Goal: Task Accomplishment & Management: Manage account settings

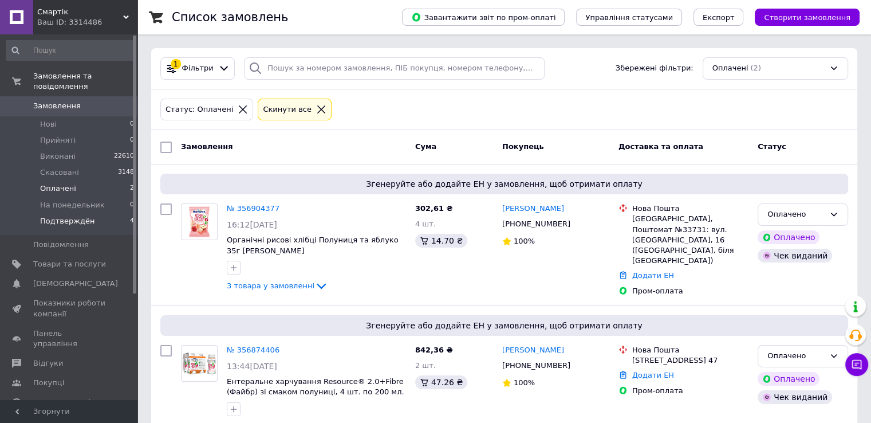
click at [105, 213] on li "Подтверждён 4" at bounding box center [70, 224] width 141 height 22
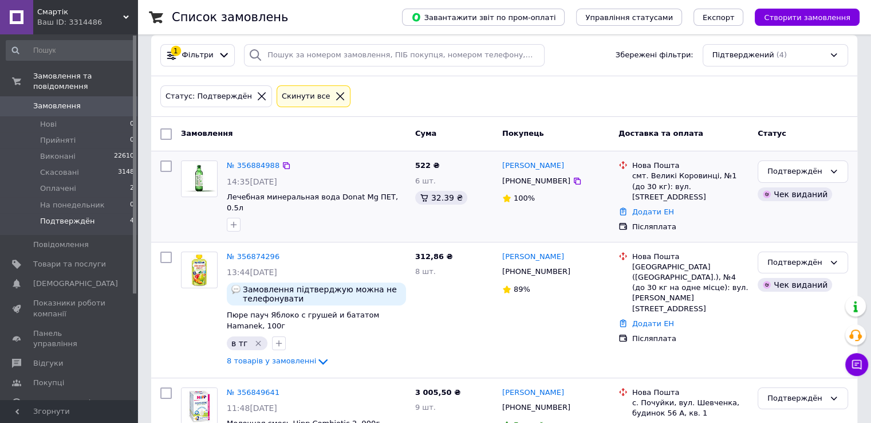
scroll to position [11, 0]
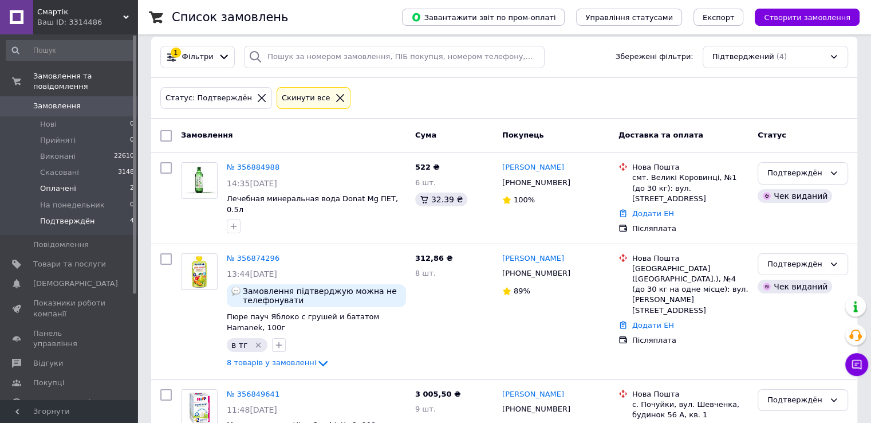
click at [89, 180] on li "Оплачені 2" at bounding box center [70, 188] width 141 height 16
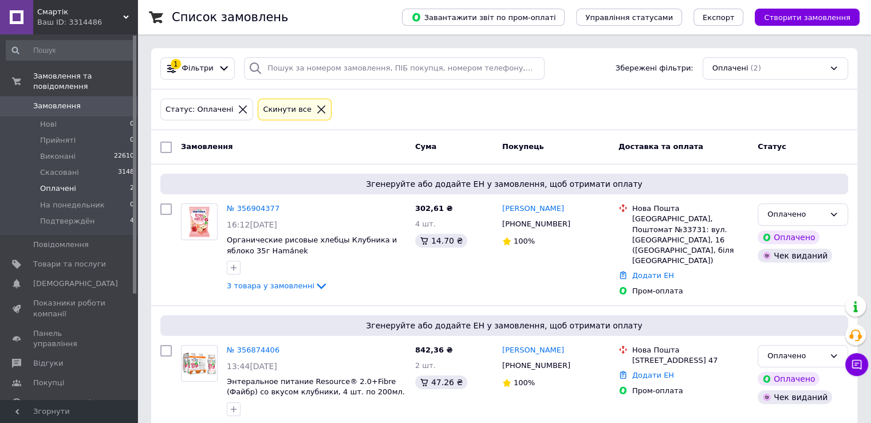
scroll to position [13, 0]
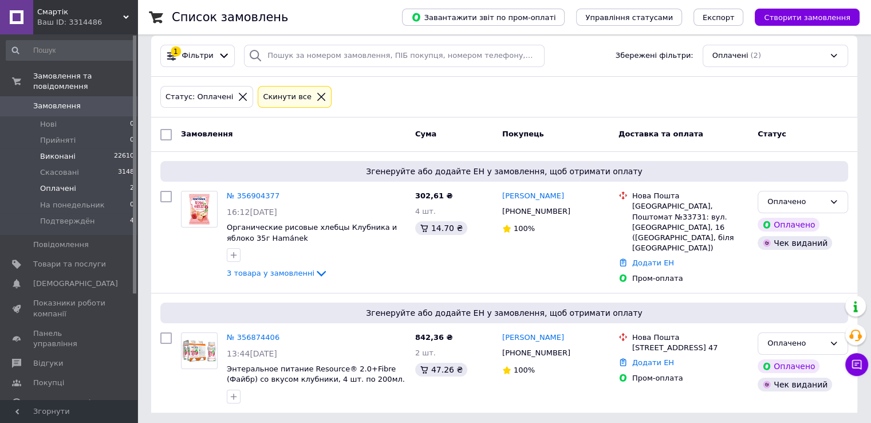
click at [71, 149] on li "Виконані 22610" at bounding box center [70, 156] width 141 height 16
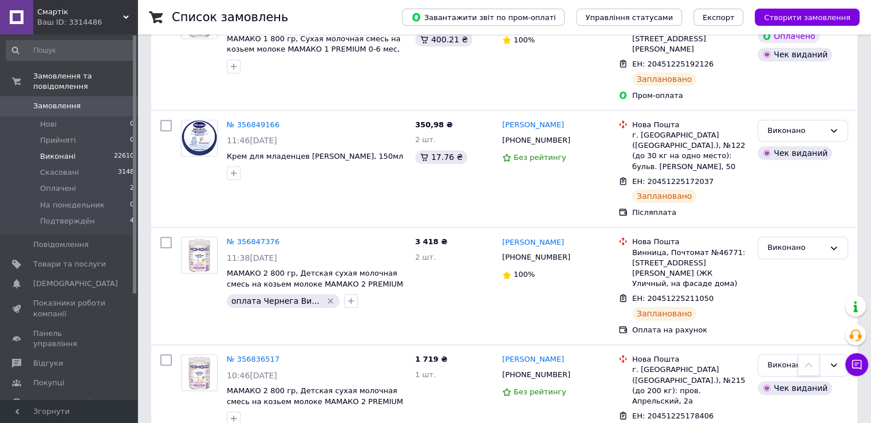
scroll to position [630, 0]
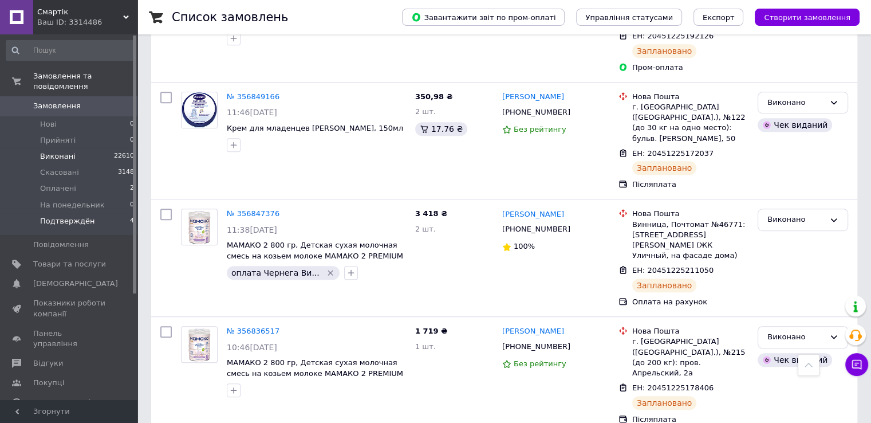
click at [69, 213] on li "Подтверждён 4" at bounding box center [70, 224] width 141 height 22
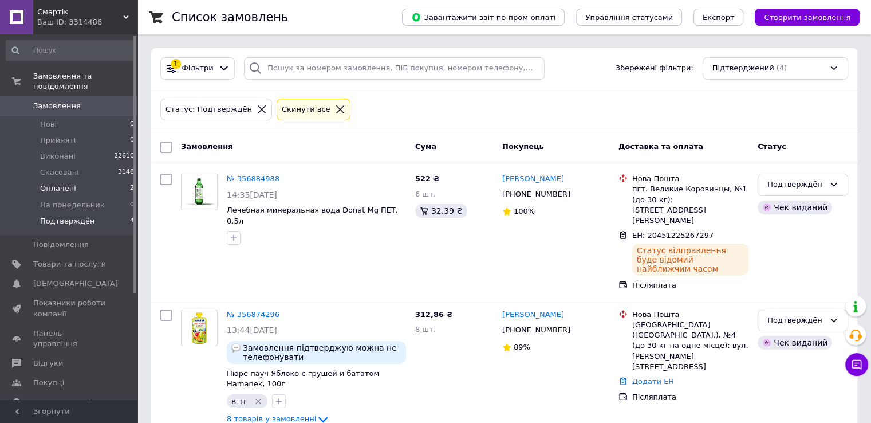
click at [80, 182] on li "Оплачені 2" at bounding box center [70, 188] width 141 height 16
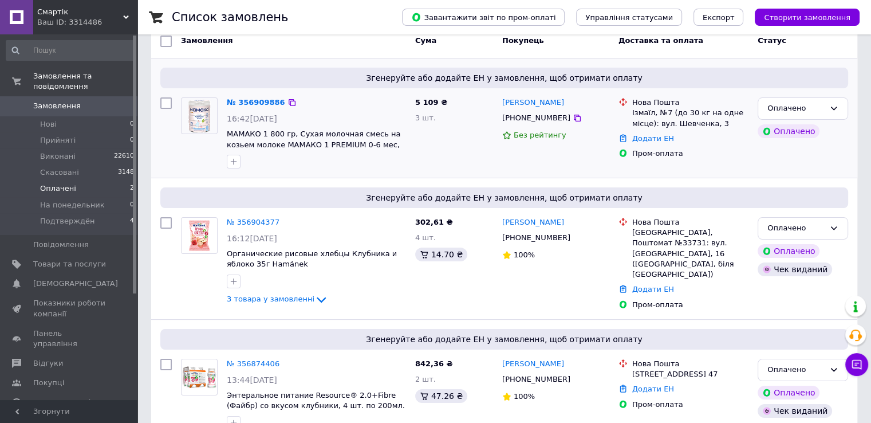
scroll to position [132, 0]
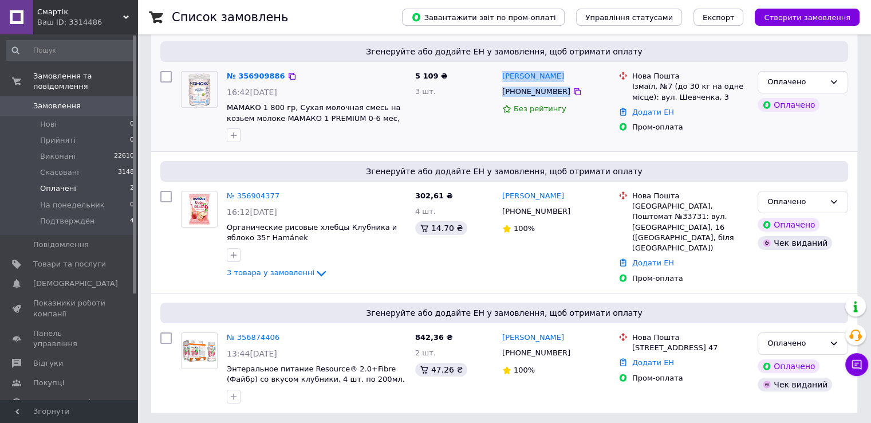
drag, startPoint x: 483, startPoint y: 94, endPoint x: 556, endPoint y: 96, distance: 72.2
click at [557, 94] on div "№ 356909886 16:42, 12.08.2025 МАМАКО 1 800 гр, Сухая молочная смесь на козьем м…" at bounding box center [504, 106] width 697 height 80
click at [467, 104] on div "5 109 ₴ 3 шт." at bounding box center [454, 106] width 87 height 80
drag, startPoint x: 504, startPoint y: 92, endPoint x: 553, endPoint y: 91, distance: 49.3
click at [553, 91] on div "[PHONE_NUMBER]" at bounding box center [536, 91] width 73 height 15
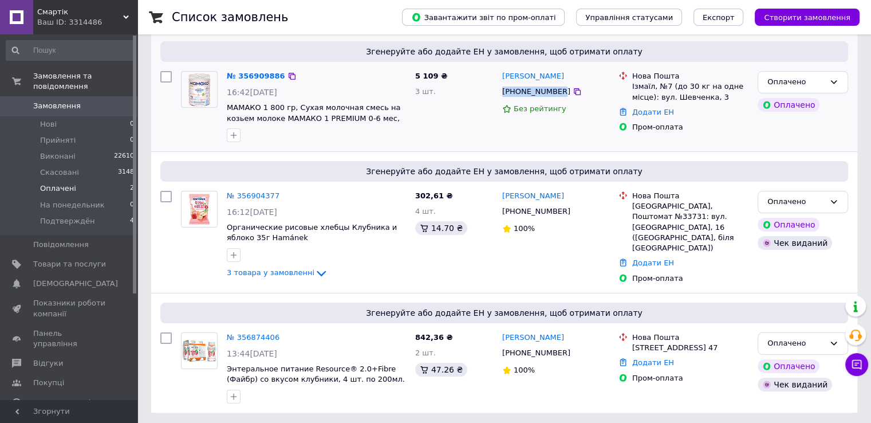
copy div "[PHONE_NUMBER]"
click at [247, 74] on link "№ 356909886" at bounding box center [256, 76] width 58 height 9
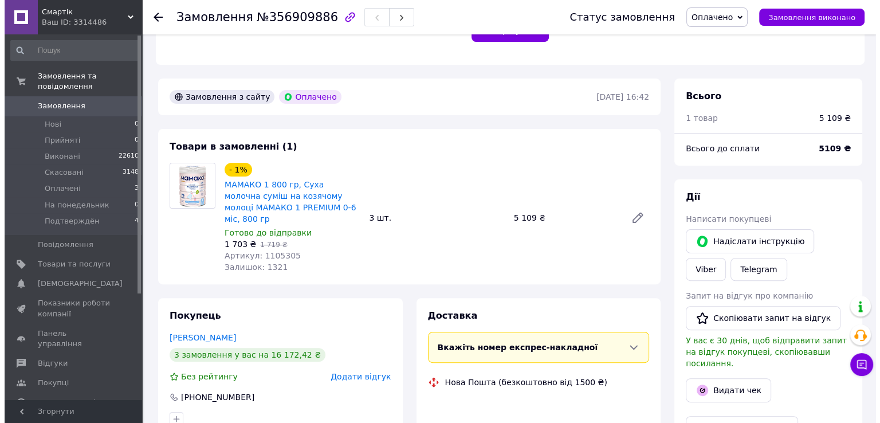
scroll to position [401, 0]
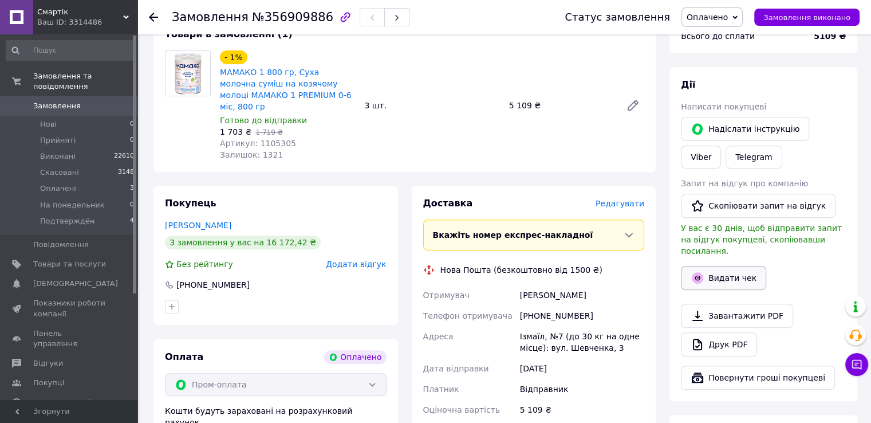
click at [738, 266] on button "Видати чек" at bounding box center [723, 278] width 85 height 24
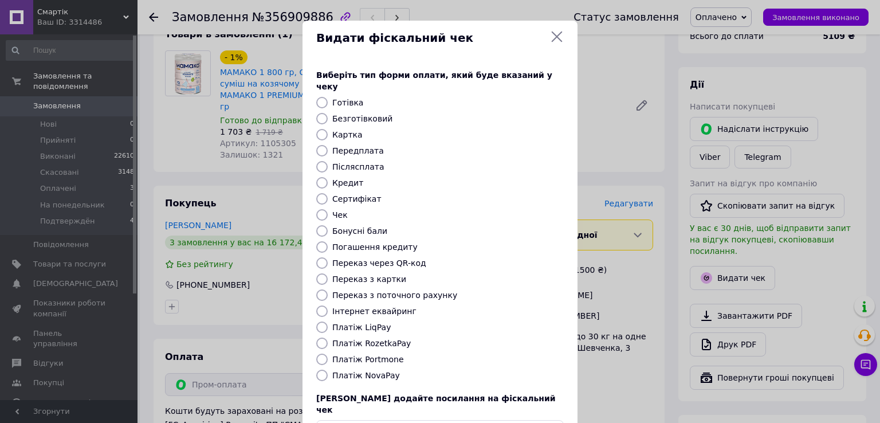
click at [376, 339] on label "Платіж RozetkaPay" at bounding box center [371, 343] width 78 height 9
click at [328, 337] on input "Платіж RozetkaPay" at bounding box center [321, 342] width 11 height 11
radio input "true"
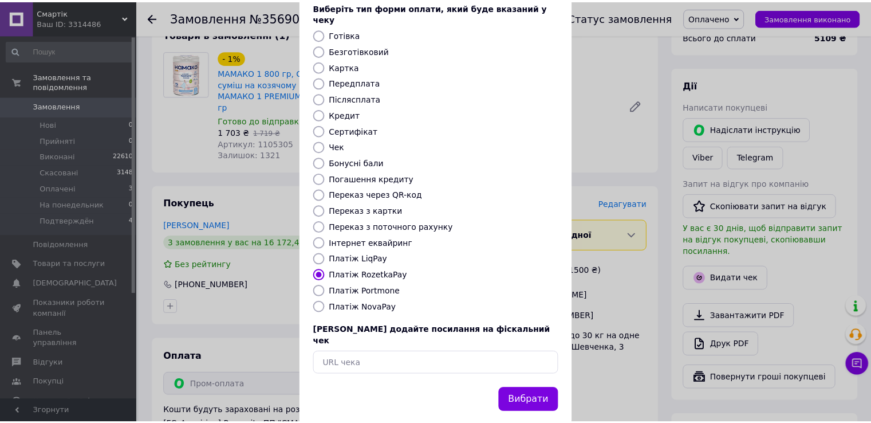
scroll to position [69, 0]
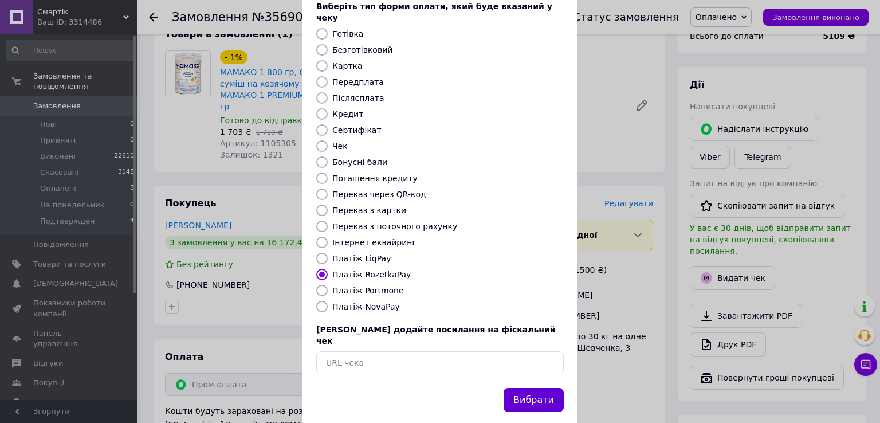
click at [522, 388] on button "Вибрати" at bounding box center [533, 400] width 60 height 25
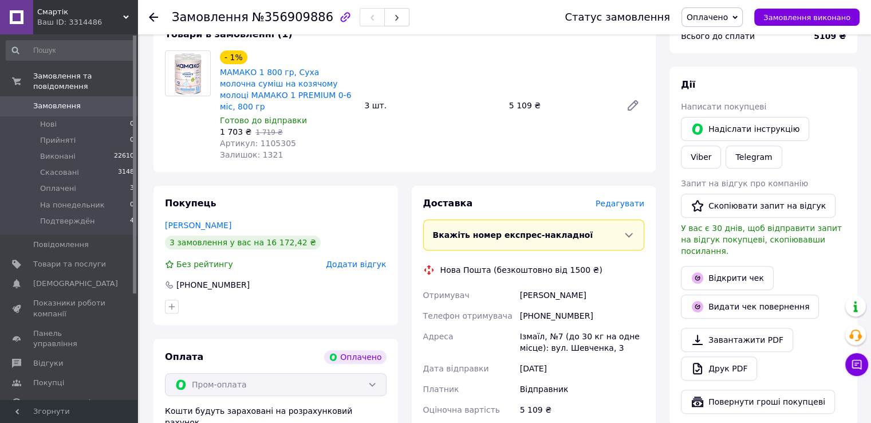
click at [152, 15] on icon at bounding box center [153, 17] width 9 height 9
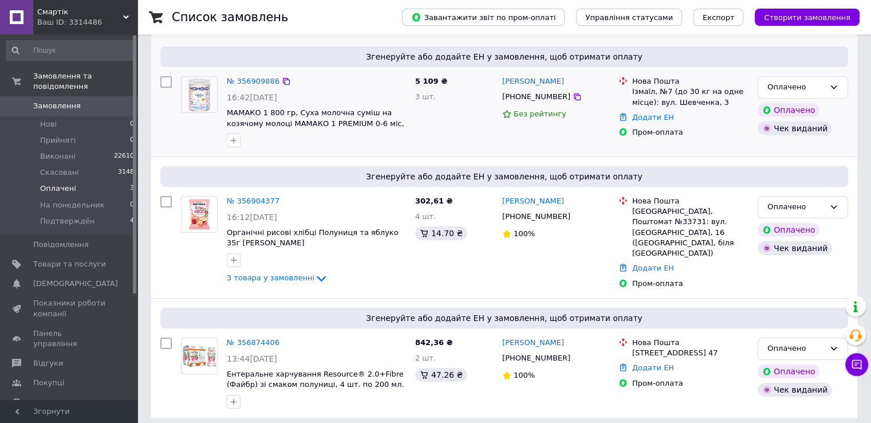
scroll to position [132, 0]
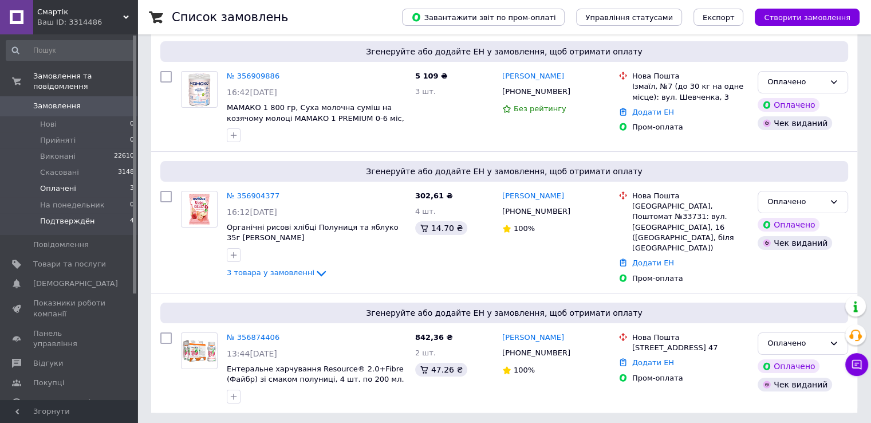
click at [98, 213] on li "Подтверждён 4" at bounding box center [70, 224] width 141 height 22
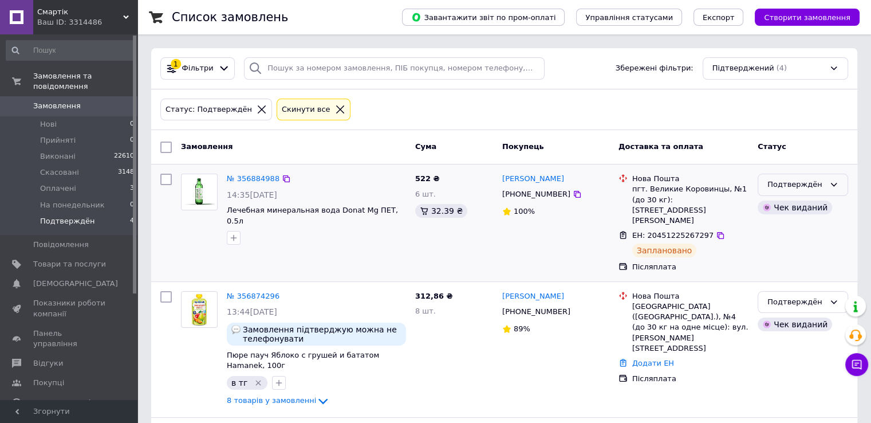
click at [808, 183] on div "Подтверждён" at bounding box center [796, 185] width 57 height 12
click at [784, 227] on li "Виконано" at bounding box center [802, 229] width 89 height 21
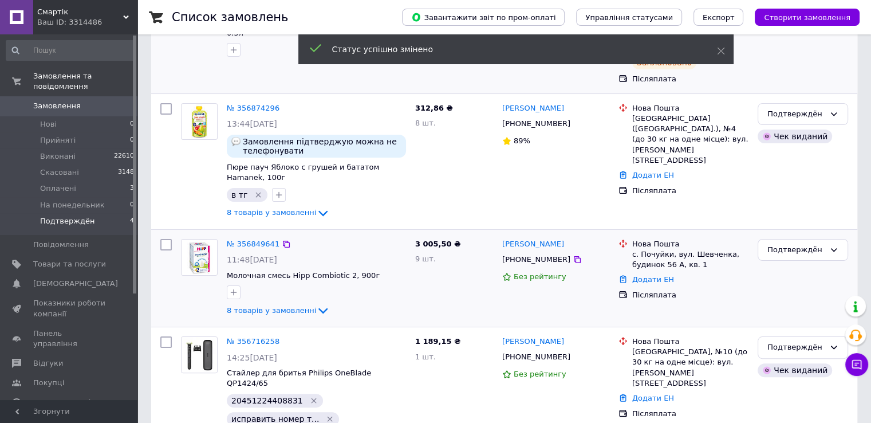
scroll to position [199, 0]
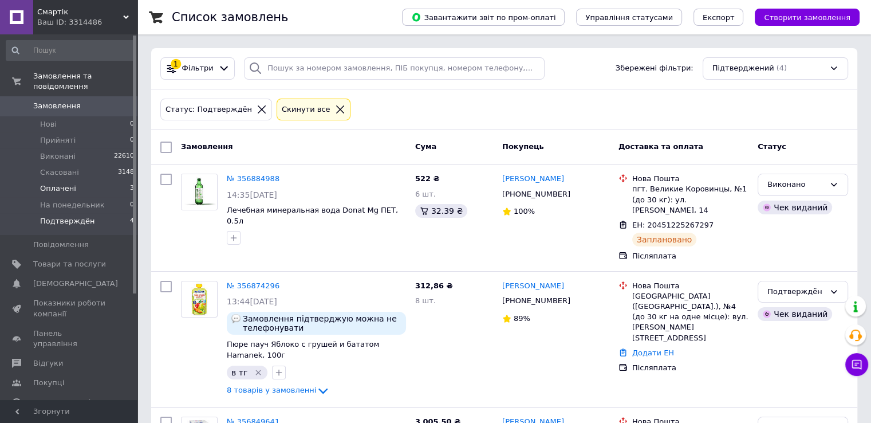
click at [100, 180] on li "Оплачені 3" at bounding box center [70, 188] width 141 height 16
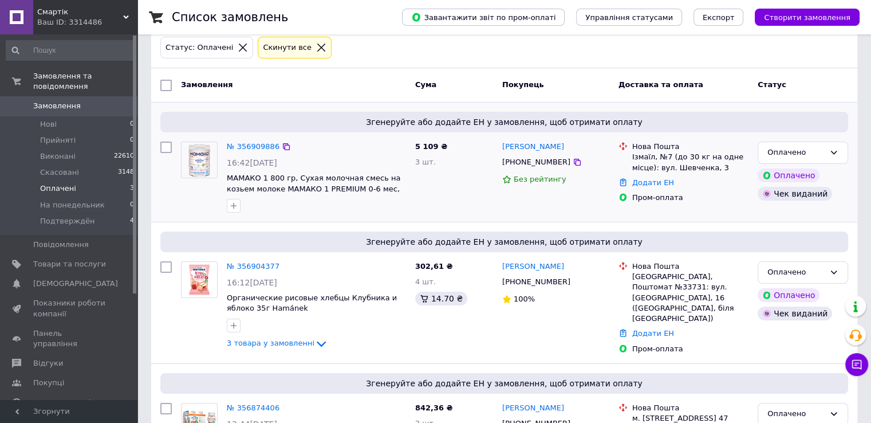
scroll to position [132, 0]
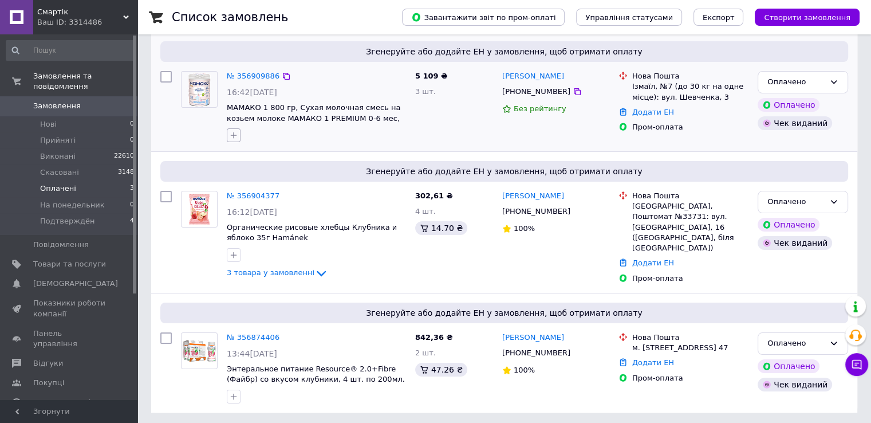
click at [235, 138] on icon "button" at bounding box center [233, 135] width 9 height 9
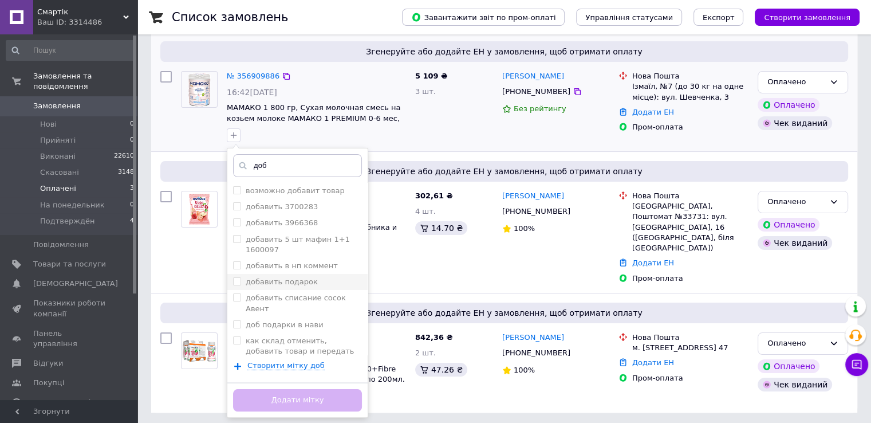
type input "доб"
click at [272, 282] on label "добавить подарок" at bounding box center [282, 281] width 72 height 9
checkbox input "true"
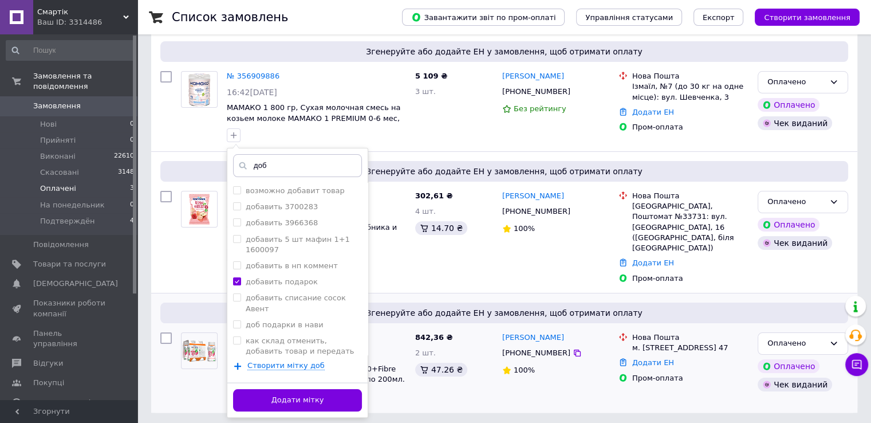
click at [305, 397] on button "Додати мітку" at bounding box center [297, 400] width 129 height 22
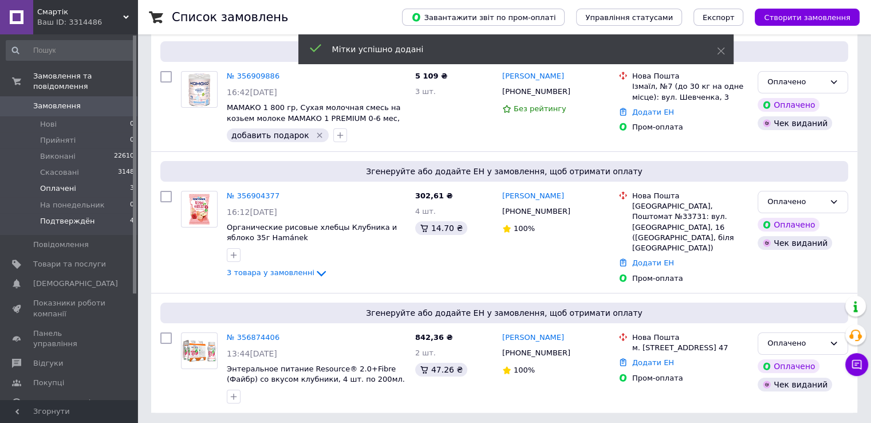
click at [69, 216] on span "Подтверждён" at bounding box center [67, 221] width 54 height 10
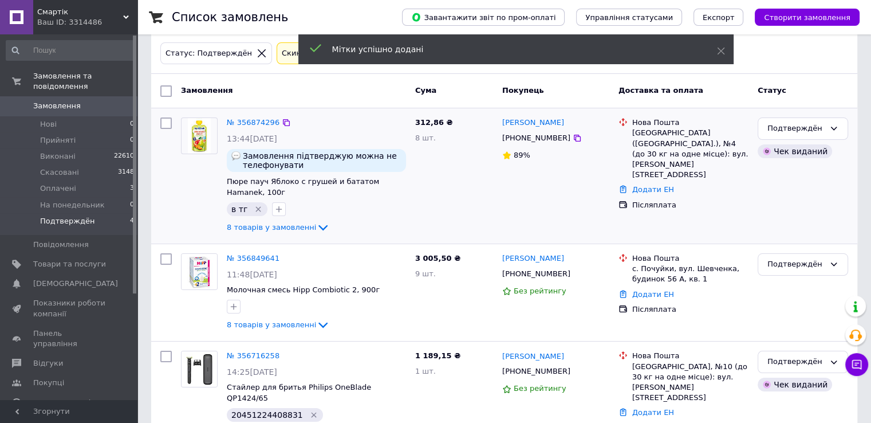
scroll to position [103, 0]
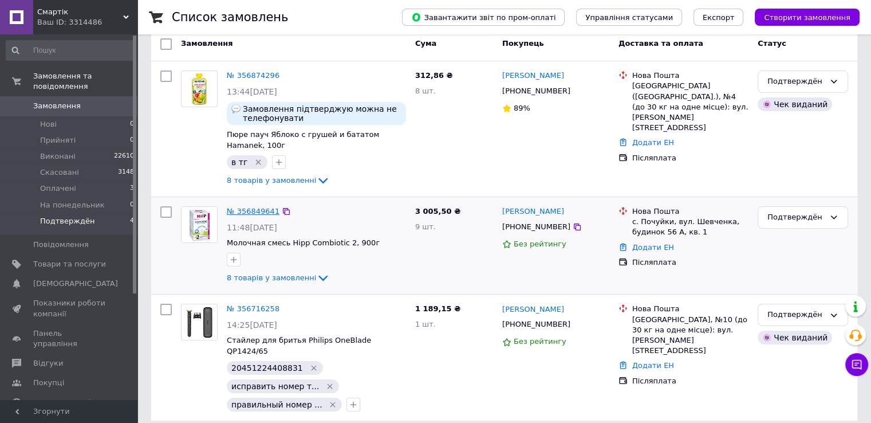
click at [262, 208] on link "№ 356849641" at bounding box center [253, 211] width 53 height 9
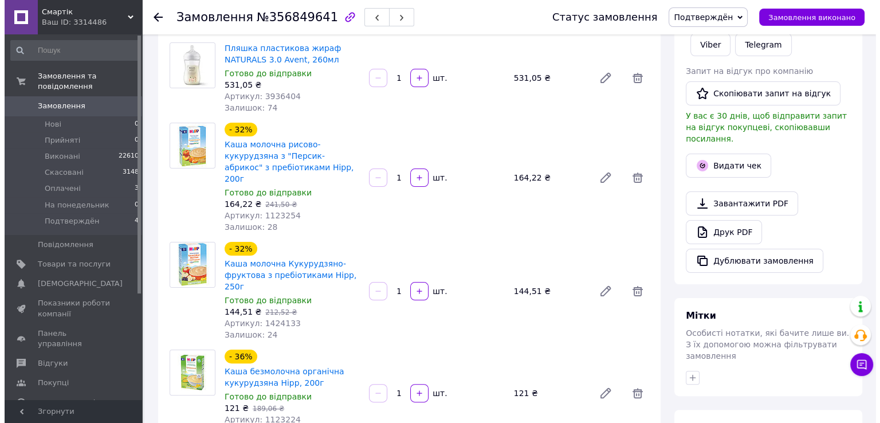
scroll to position [286, 0]
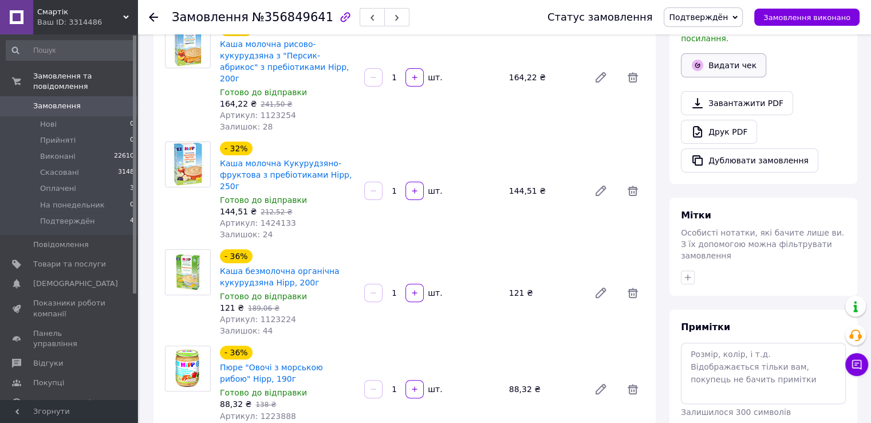
click at [729, 53] on button "Видати чек" at bounding box center [723, 65] width 85 height 24
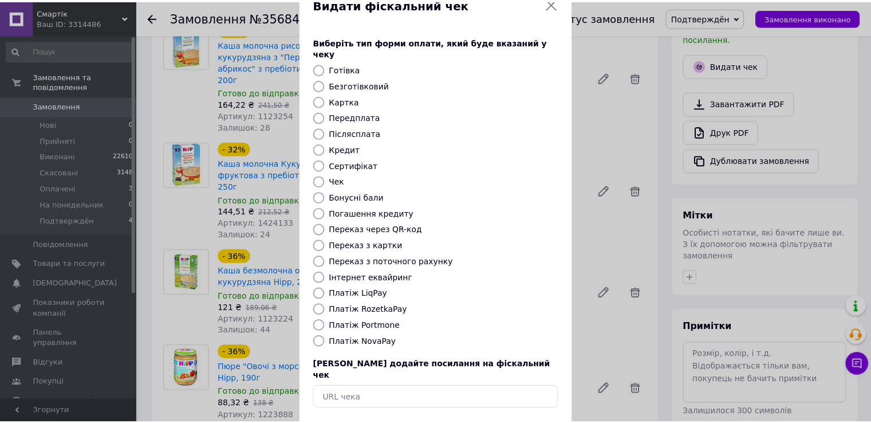
scroll to position [69, 0]
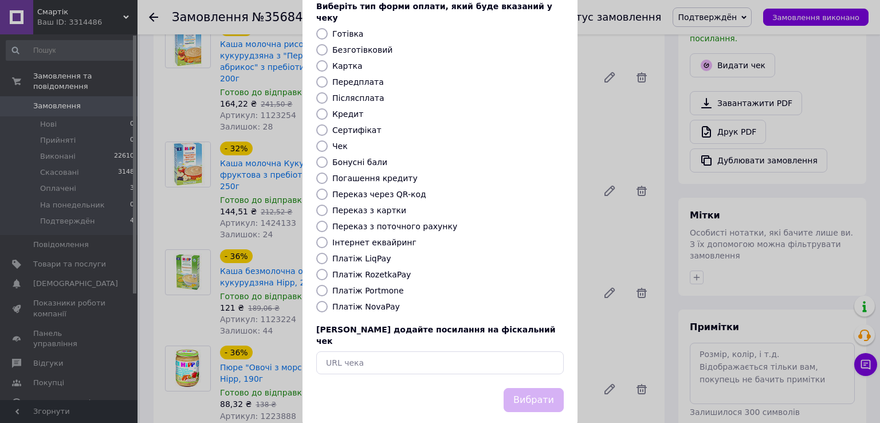
click at [357, 300] on div "Виберіть тип форми оплати, який буде вказаний у чеку Готівка Безготівковий Карт…" at bounding box center [439, 187] width 275 height 401
click at [360, 302] on label "Платіж NovaPay" at bounding box center [366, 306] width 68 height 9
click at [328, 301] on input "Платіж NovaPay" at bounding box center [321, 306] width 11 height 11
radio input "true"
click at [516, 388] on button "Вибрати" at bounding box center [533, 400] width 60 height 25
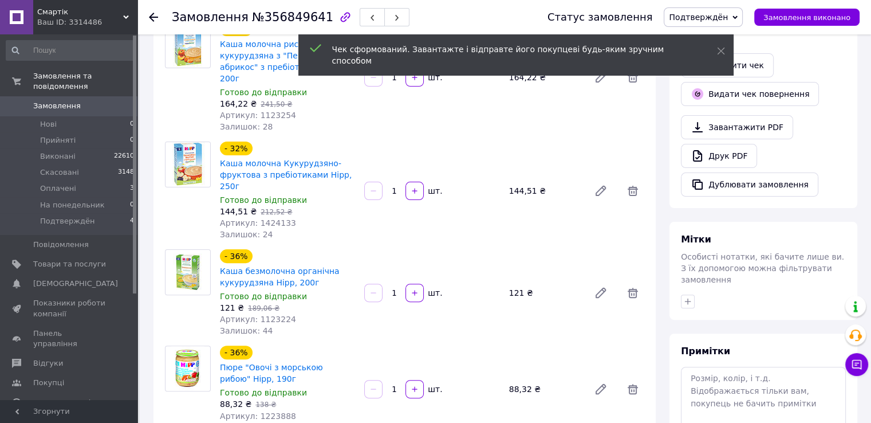
click at [151, 14] on icon at bounding box center [153, 17] width 9 height 9
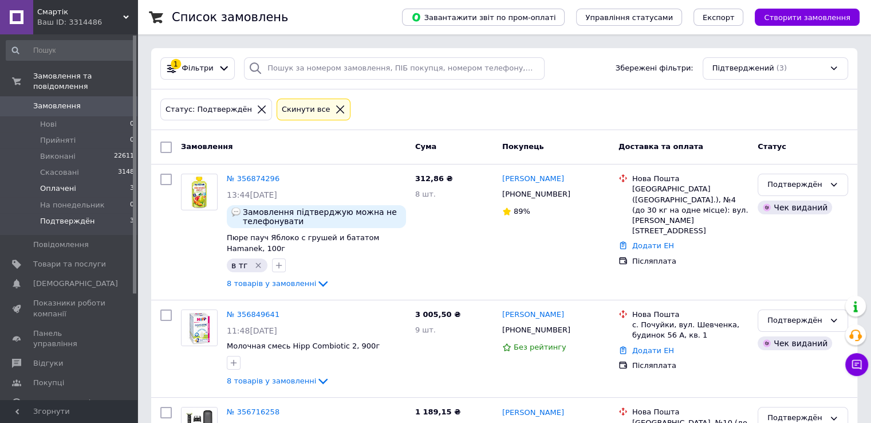
click at [83, 180] on li "Оплачені 3" at bounding box center [70, 188] width 141 height 16
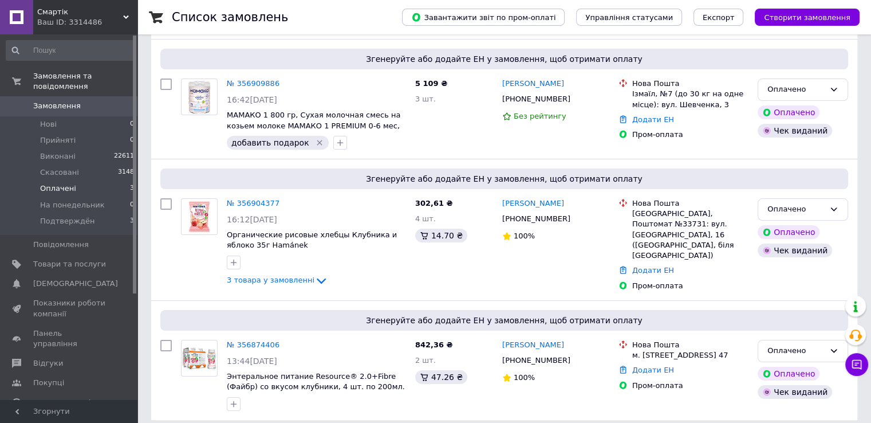
scroll to position [132, 0]
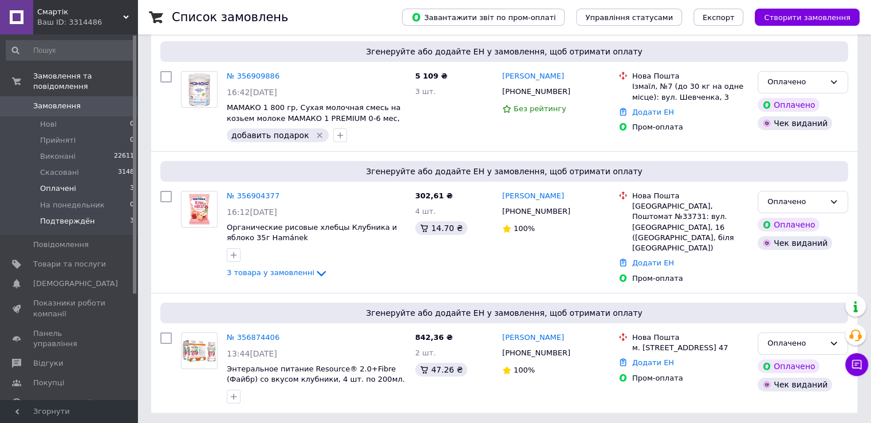
click at [66, 216] on span "Подтверждён" at bounding box center [67, 221] width 54 height 10
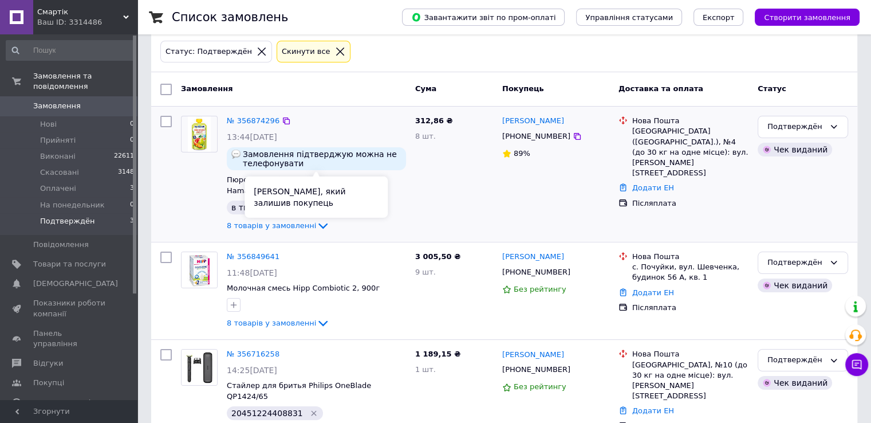
scroll to position [103, 0]
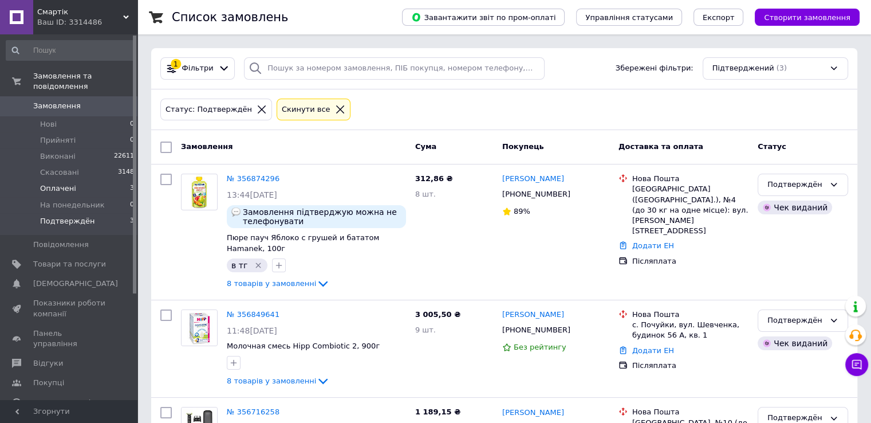
click at [59, 183] on span "Оплачені" at bounding box center [58, 188] width 36 height 10
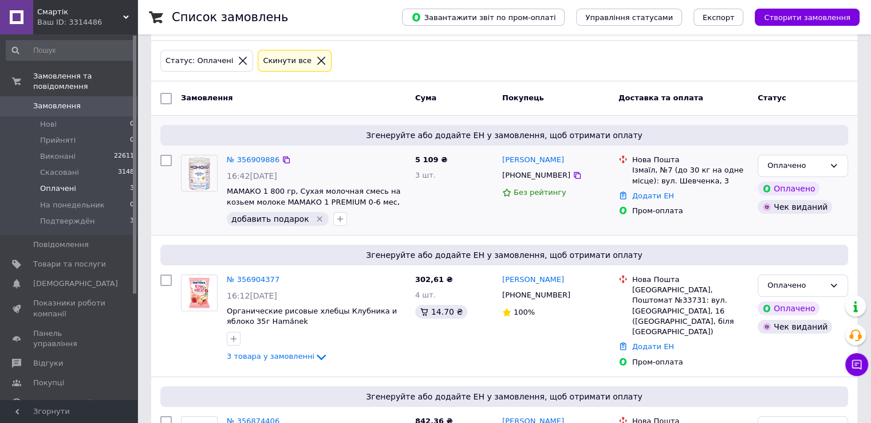
scroll to position [132, 0]
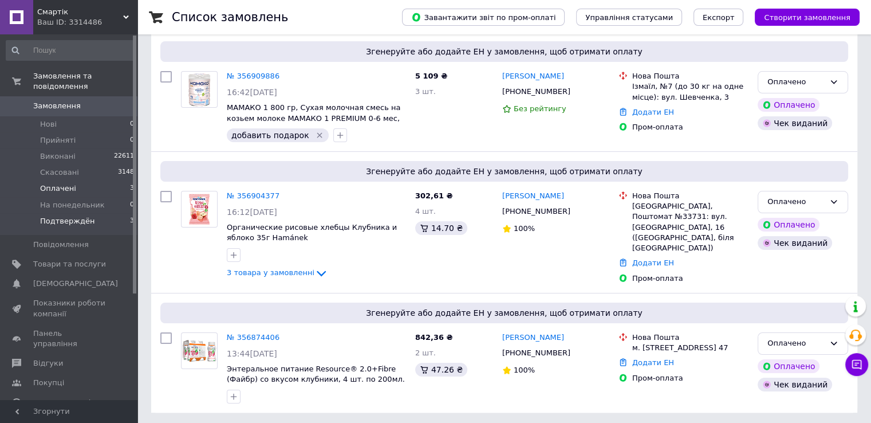
click at [100, 213] on li "Подтверждён 3" at bounding box center [70, 224] width 141 height 22
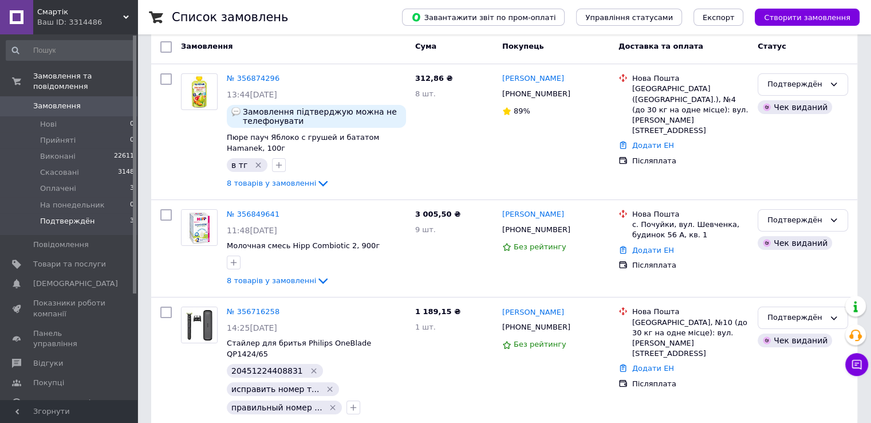
scroll to position [103, 0]
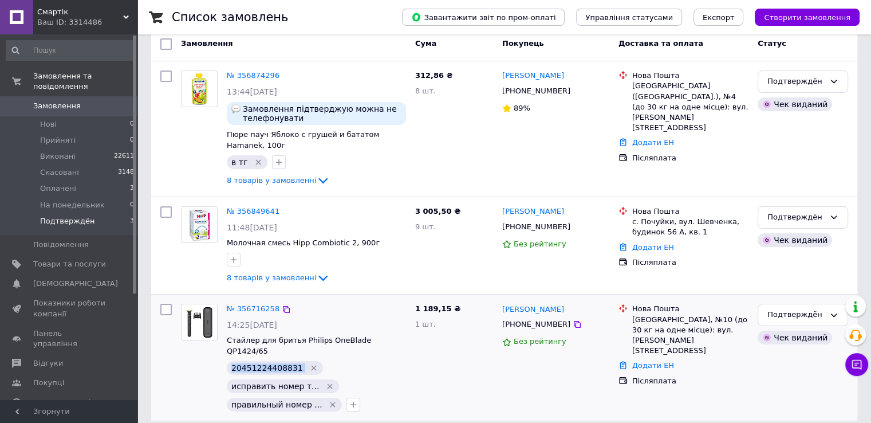
drag, startPoint x: 231, startPoint y: 355, endPoint x: 293, endPoint y: 357, distance: 61.9
click at [293, 361] on div "20451224408831" at bounding box center [275, 368] width 96 height 14
copy span "20451224408831"
drag, startPoint x: 278, startPoint y: 367, endPoint x: 231, endPoint y: 363, distance: 46.6
click at [231, 363] on div "правильный номер +380678305272" at bounding box center [278, 357] width 143 height 41
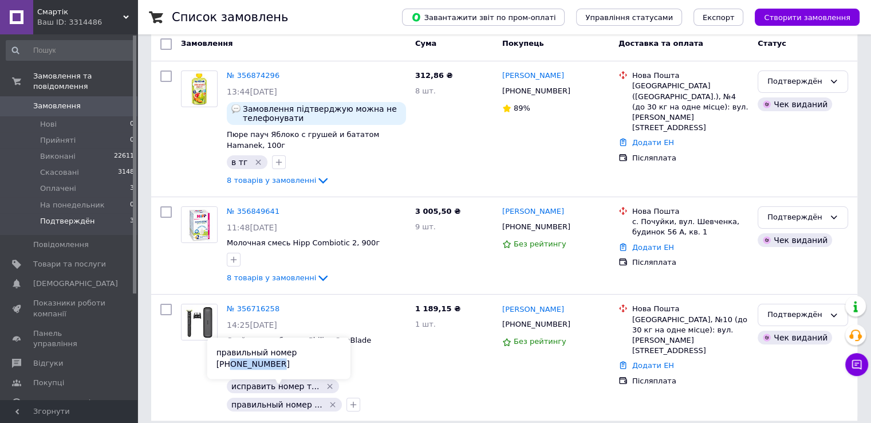
copy div "0678305272"
click at [780, 309] on div "Подтверждён" at bounding box center [796, 315] width 57 height 12
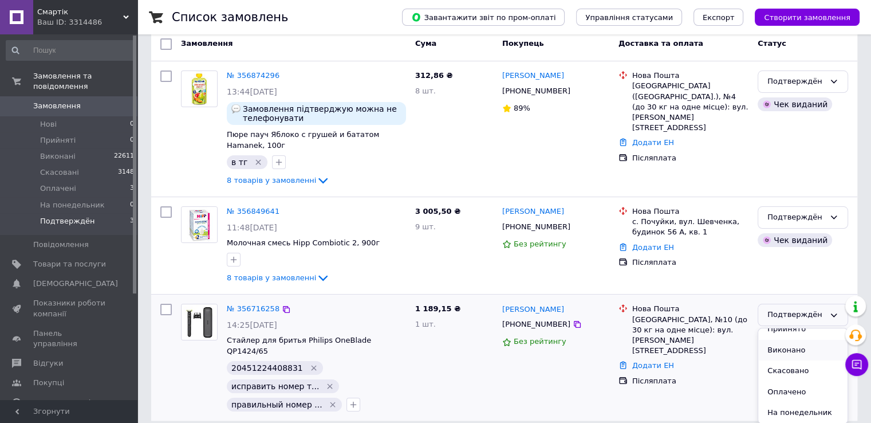
scroll to position [0, 0]
click at [785, 360] on li "Виконано" at bounding box center [802, 359] width 89 height 21
click at [78, 182] on li "Оплачені 3" at bounding box center [70, 188] width 141 height 16
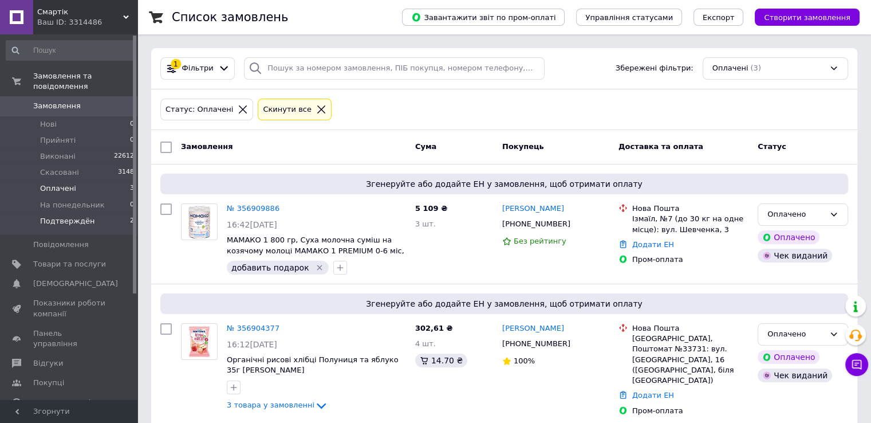
click at [80, 218] on li "Подтверждён 2" at bounding box center [70, 224] width 141 height 22
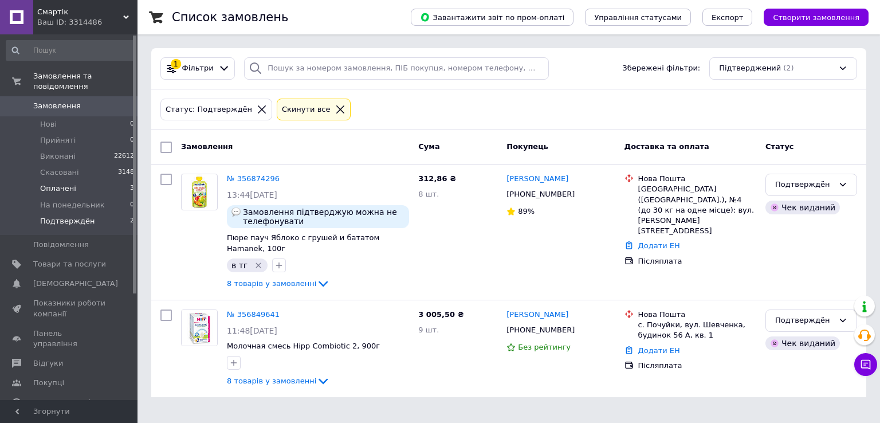
click at [86, 180] on li "Оплачені 3" at bounding box center [70, 188] width 141 height 16
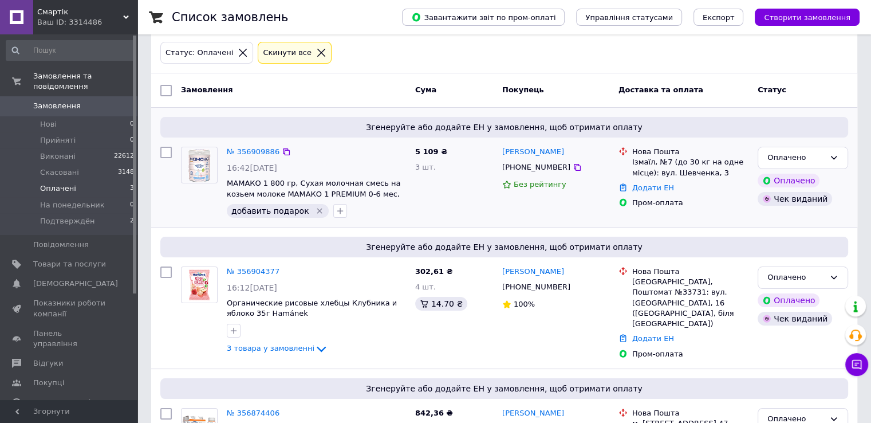
scroll to position [132, 0]
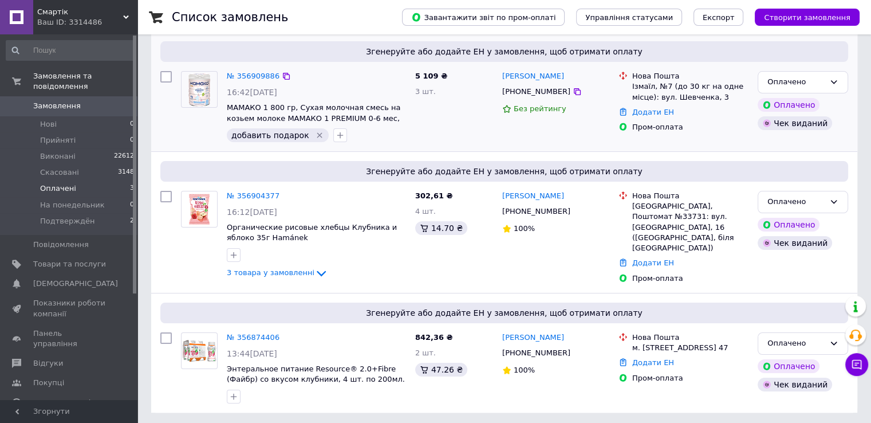
click at [315, 133] on icon "Видалити мітку" at bounding box center [319, 135] width 9 height 9
click at [88, 213] on li "Подтверждён 2" at bounding box center [70, 224] width 141 height 22
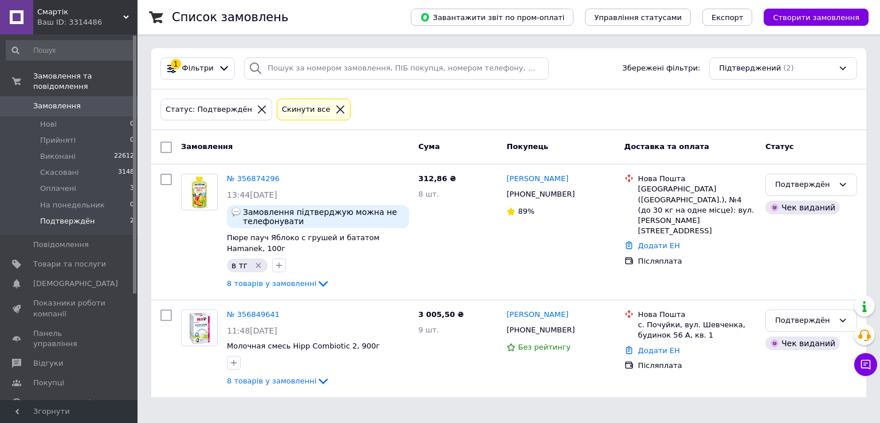
click at [76, 101] on span "Замовлення" at bounding box center [69, 106] width 73 height 10
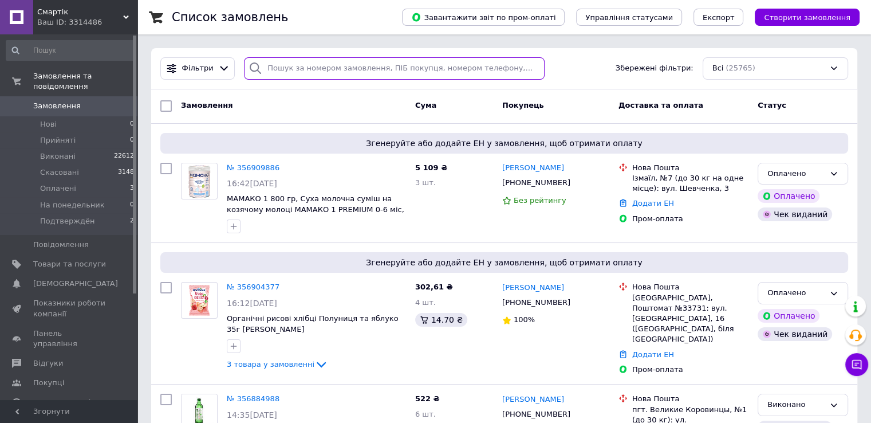
paste input "[PHONE_NUMBER]"
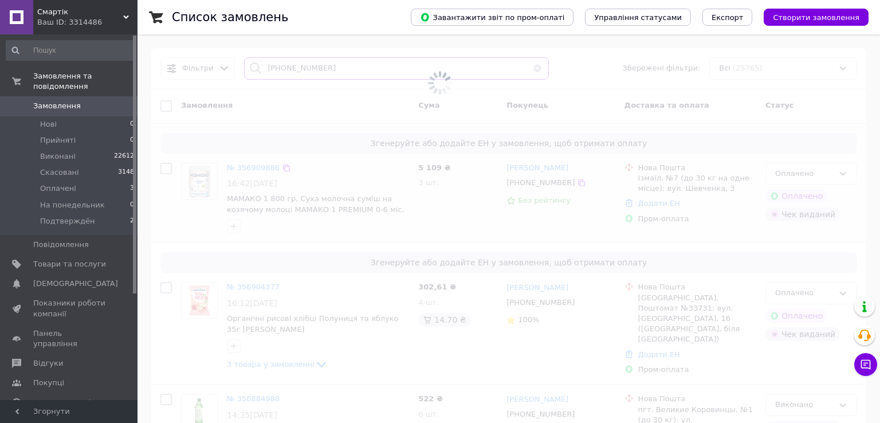
type input "[PHONE_NUMBER]"
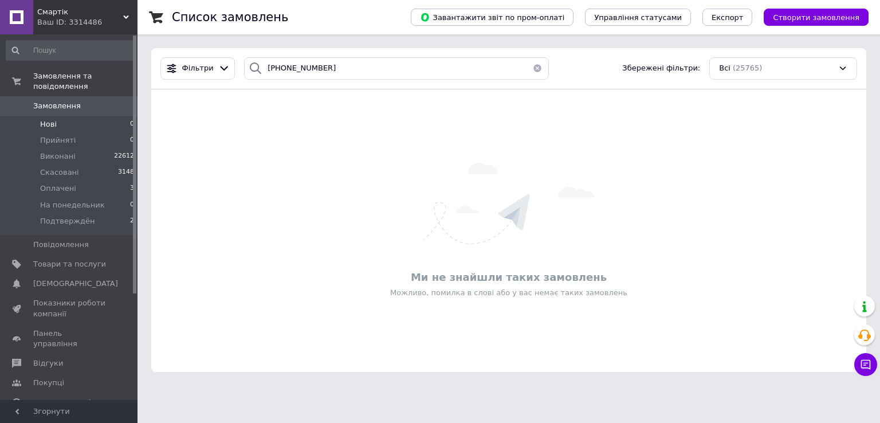
click at [100, 120] on li "Нові 0" at bounding box center [70, 124] width 141 height 16
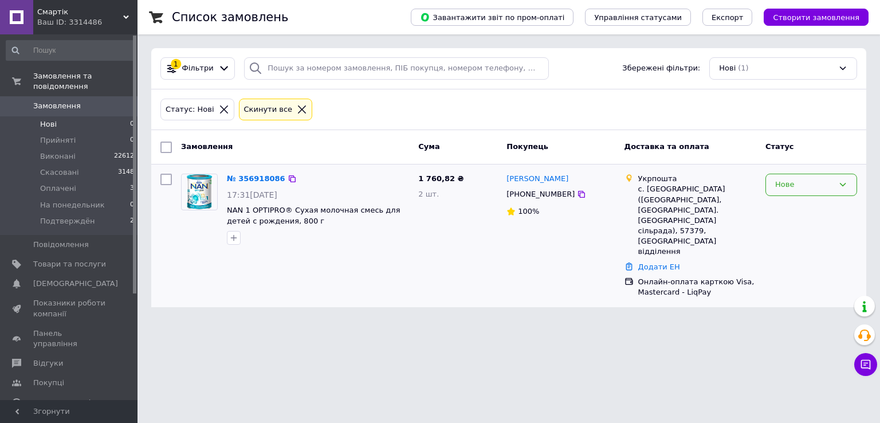
click at [782, 182] on div "Нове" at bounding box center [804, 185] width 58 height 12
click at [783, 211] on li "Прийнято" at bounding box center [811, 208] width 91 height 21
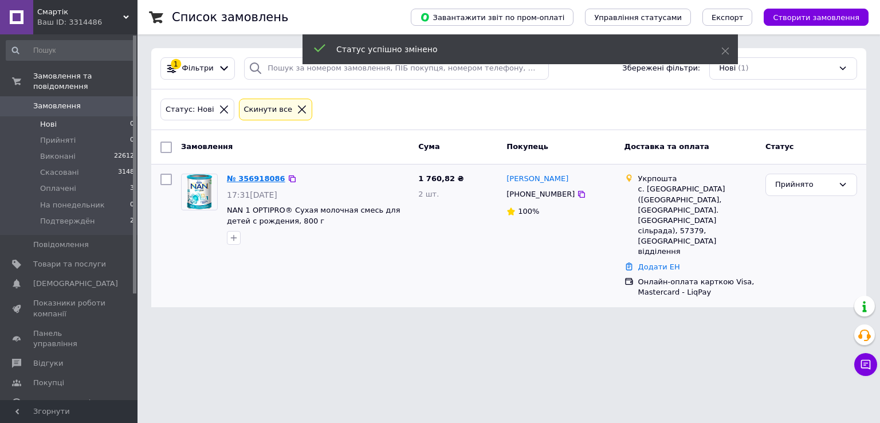
click at [255, 178] on link "№ 356918086" at bounding box center [256, 178] width 58 height 9
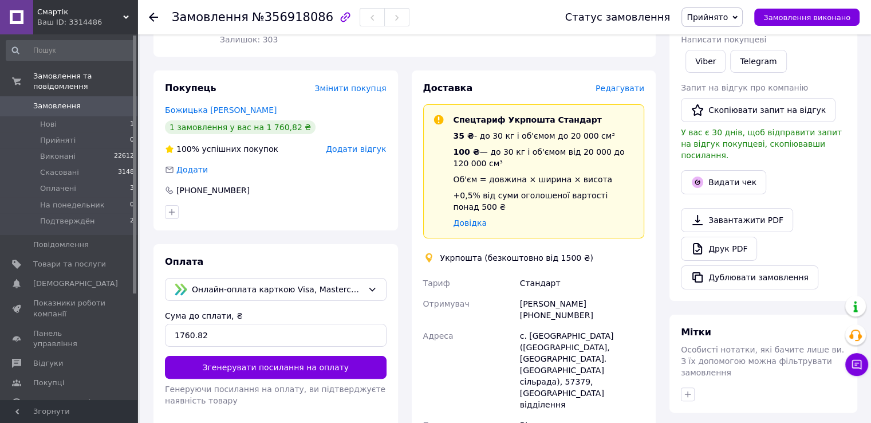
scroll to position [172, 0]
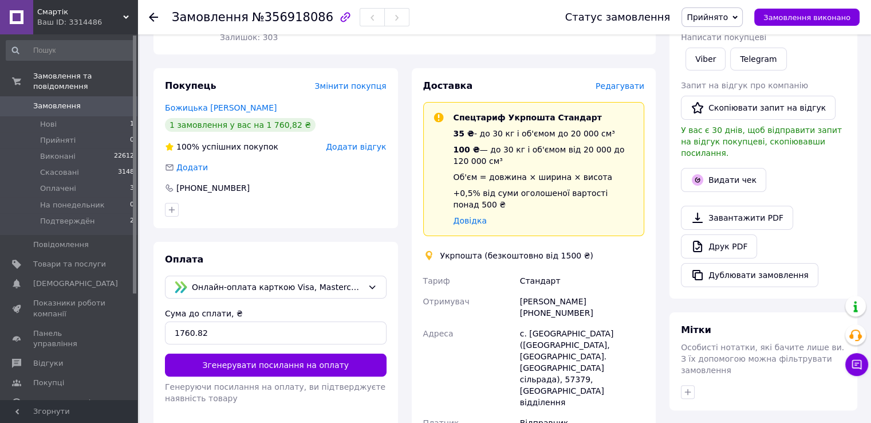
click at [150, 17] on use at bounding box center [153, 17] width 9 height 9
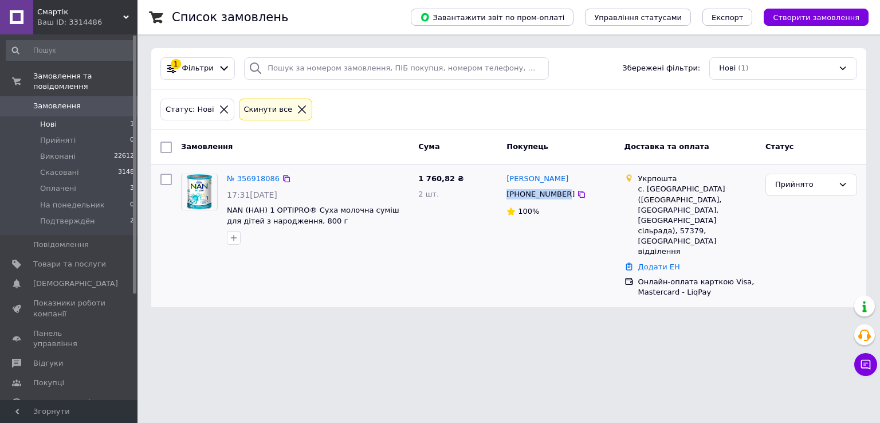
drag, startPoint x: 502, startPoint y: 198, endPoint x: 560, endPoint y: 194, distance: 58.0
click at [560, 194] on div "Юлія Божицька +380975642173 100%" at bounding box center [560, 235] width 117 height 133
copy div "[PHONE_NUMBER]"
click at [793, 261] on div "Прийнято" at bounding box center [811, 235] width 101 height 133
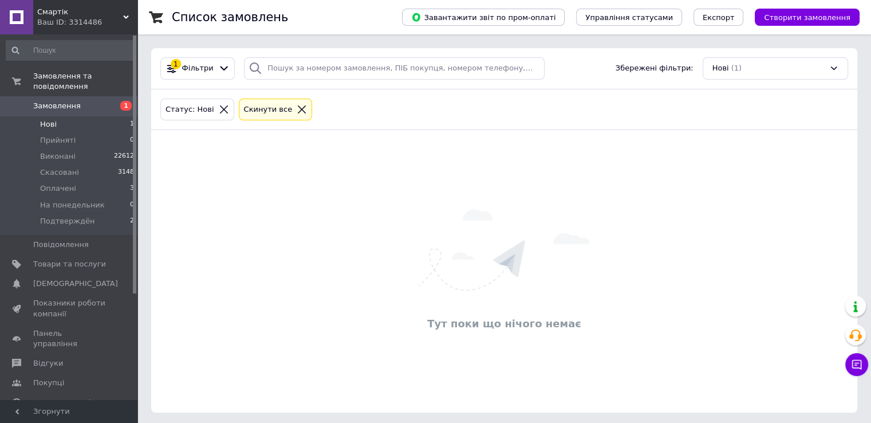
click at [71, 116] on li "Нові 1" at bounding box center [70, 124] width 141 height 16
click at [80, 148] on li "Виконані 22612" at bounding box center [70, 156] width 141 height 16
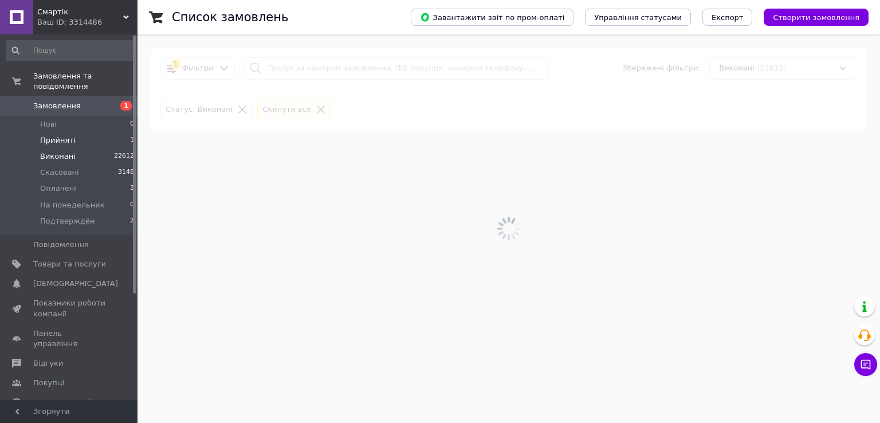
click at [80, 133] on li "Прийняті 1" at bounding box center [70, 140] width 141 height 16
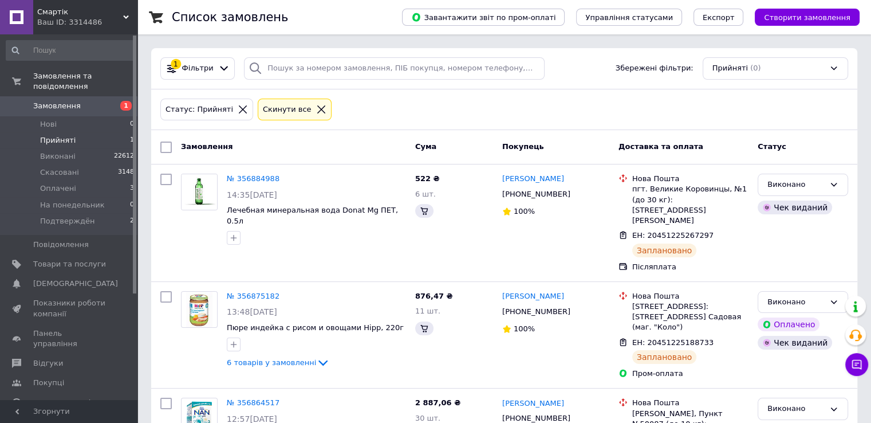
click at [80, 133] on li "Прийняті 1" at bounding box center [70, 140] width 141 height 16
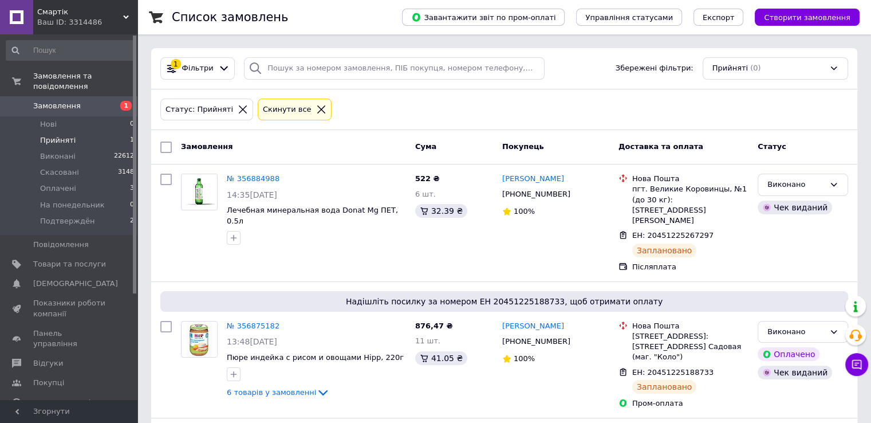
click at [61, 135] on span "Прийняті" at bounding box center [58, 140] width 36 height 10
click at [59, 185] on li "Оплачені 3" at bounding box center [70, 188] width 141 height 16
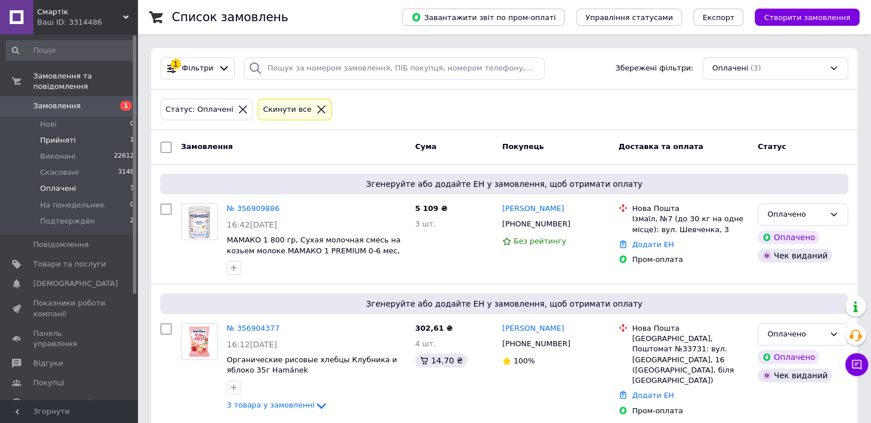
click at [78, 132] on li "Прийняті 1" at bounding box center [70, 140] width 141 height 16
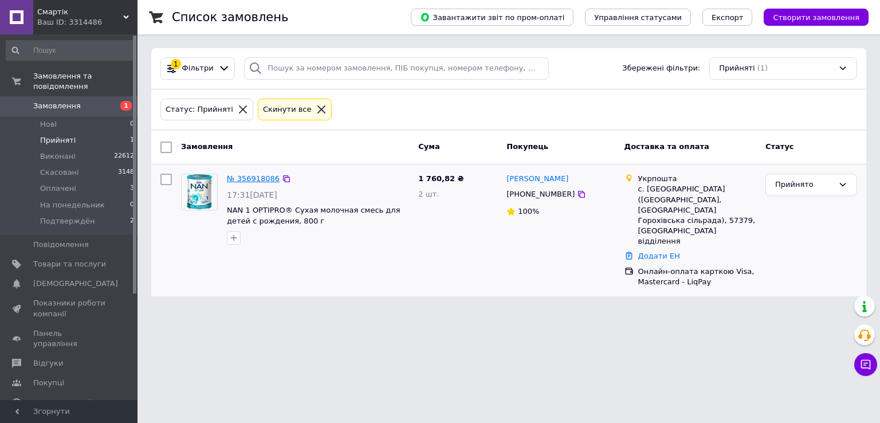
click at [237, 177] on link "№ 356918086" at bounding box center [253, 178] width 53 height 9
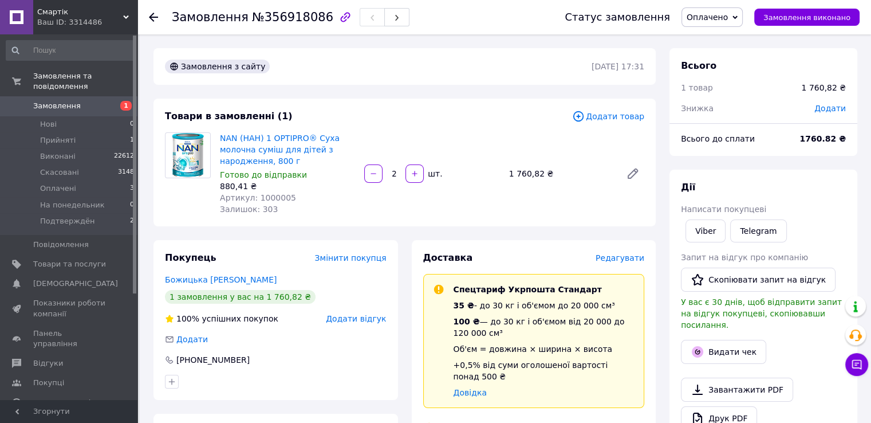
click at [150, 10] on div at bounding box center [160, 17] width 23 height 34
click at [150, 16] on use at bounding box center [153, 17] width 9 height 9
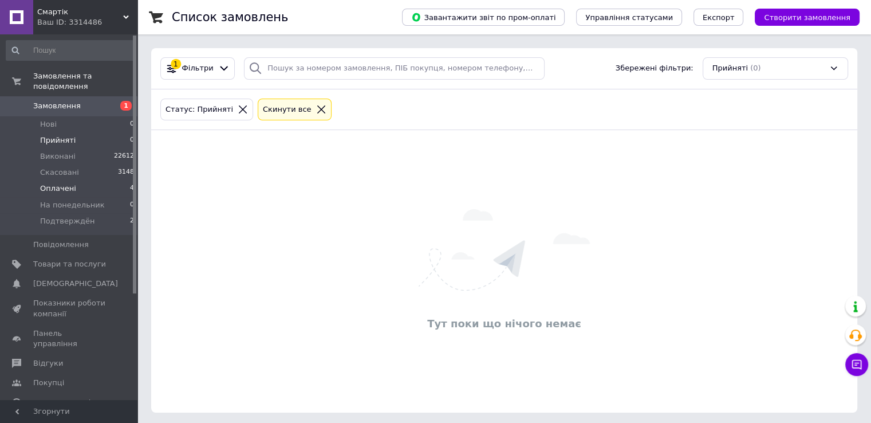
click at [82, 182] on li "Оплачені 4" at bounding box center [70, 188] width 141 height 16
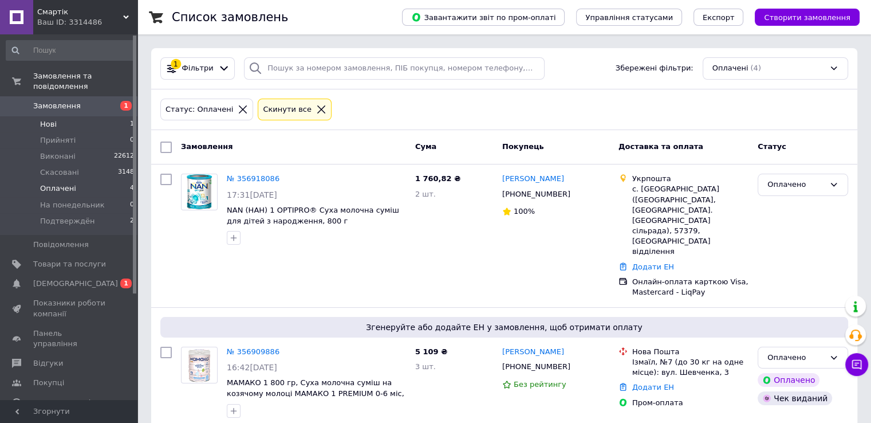
click at [87, 116] on li "Нові 1" at bounding box center [70, 124] width 141 height 16
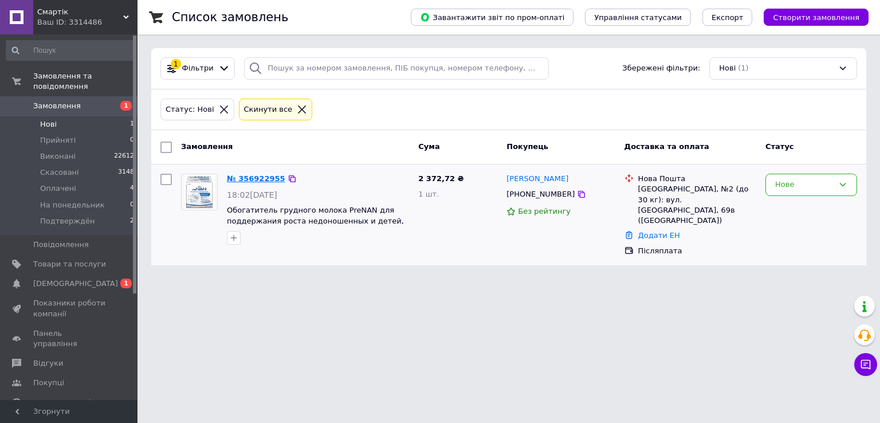
click at [247, 182] on link "№ 356922955" at bounding box center [256, 178] width 58 height 9
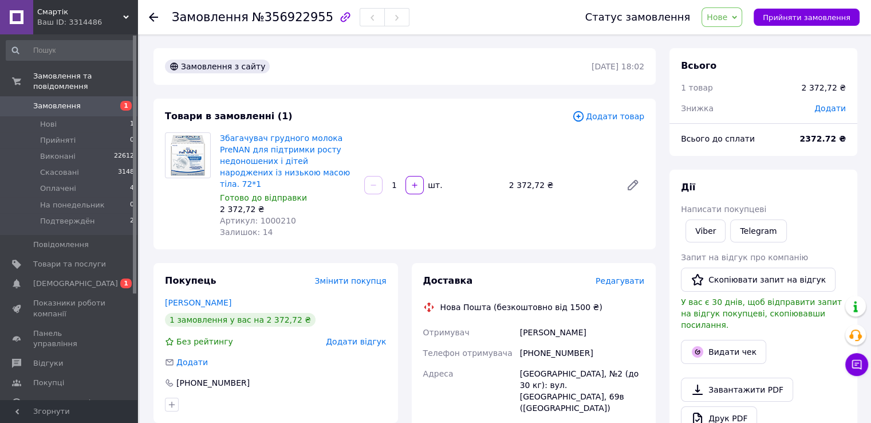
click at [727, 13] on span "Нове" at bounding box center [717, 17] width 21 height 9
click at [738, 45] on li "Прийнято" at bounding box center [740, 40] width 76 height 17
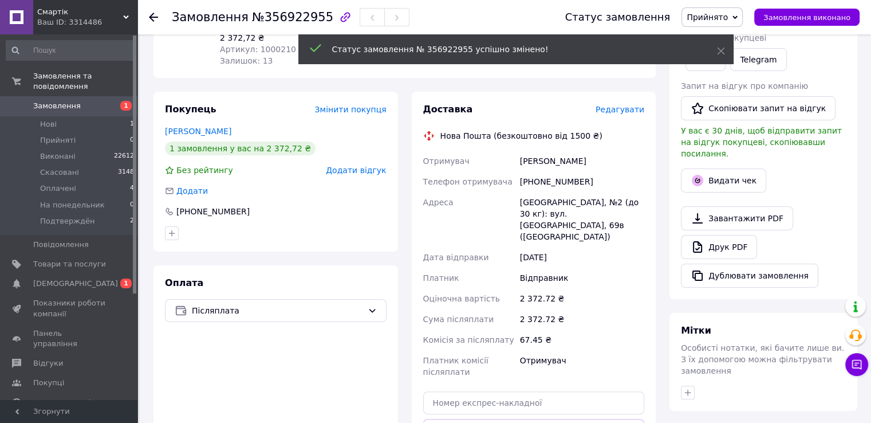
scroll to position [172, 0]
drag, startPoint x: 589, startPoint y: 171, endPoint x: 516, endPoint y: 170, distance: 72.8
click at [516, 170] on div "Отримувач Шматова Вікторія Телефон отримувача +380669781684 Адреса Бориспіль, №…" at bounding box center [534, 265] width 226 height 231
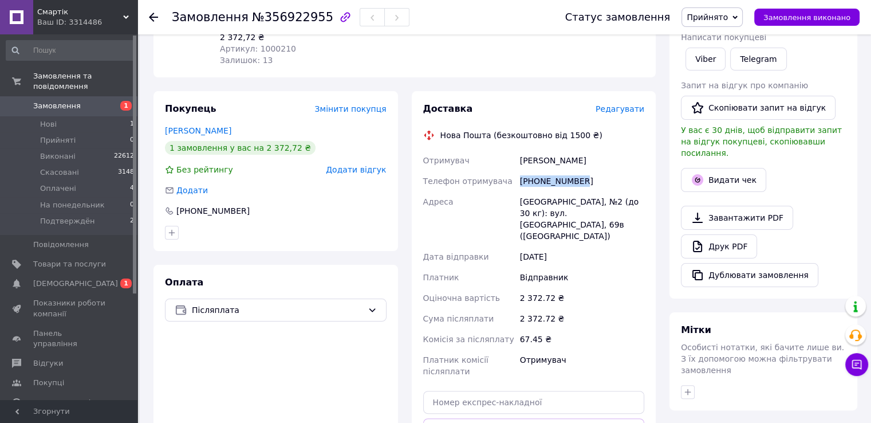
copy div "Телефон отримувача +380669781684"
click at [814, 234] on div "Друк PDF" at bounding box center [763, 246] width 165 height 24
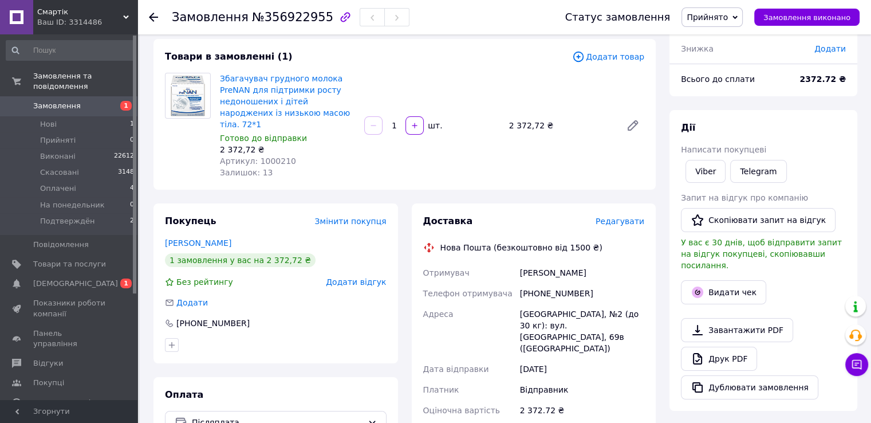
scroll to position [57, 0]
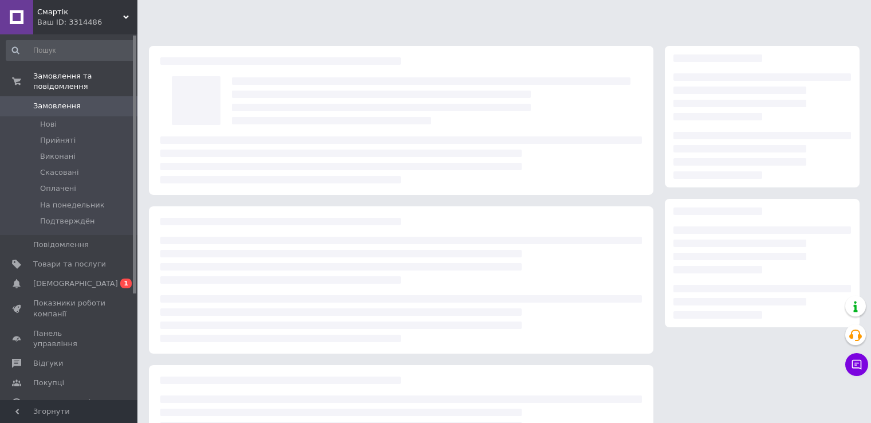
scroll to position [57, 0]
